Goal: Task Accomplishment & Management: Use online tool/utility

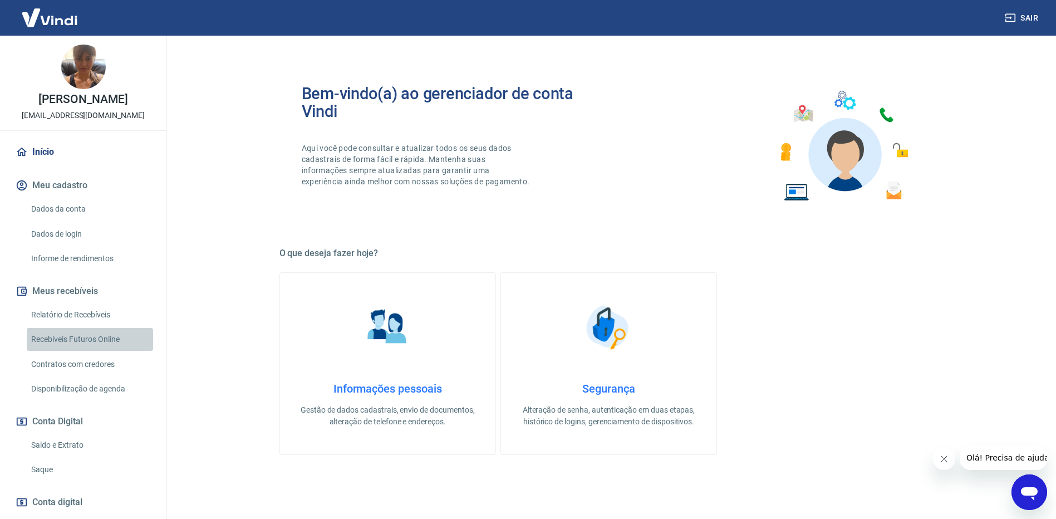
click at [101, 351] on link "Recebíveis Futuros Online" at bounding box center [90, 339] width 126 height 23
